Goal: Task Accomplishment & Management: Manage account settings

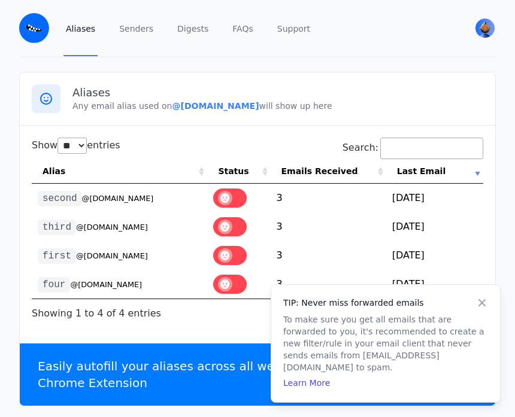
select select "**"
click at [97, 286] on small "@[DOMAIN_NAME]" at bounding box center [106, 284] width 72 height 9
copy tr "four @[DOMAIN_NAME]"
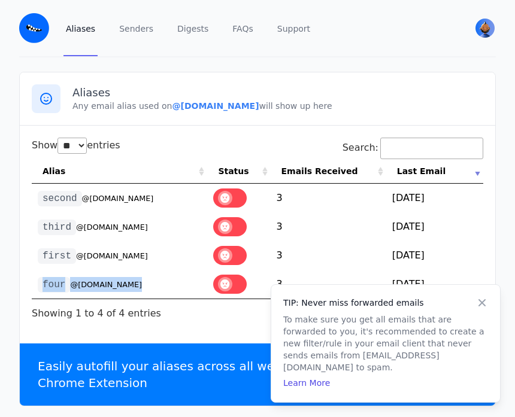
click at [91, 285] on small "@[DOMAIN_NAME]" at bounding box center [106, 284] width 72 height 9
